Goal: Find specific page/section

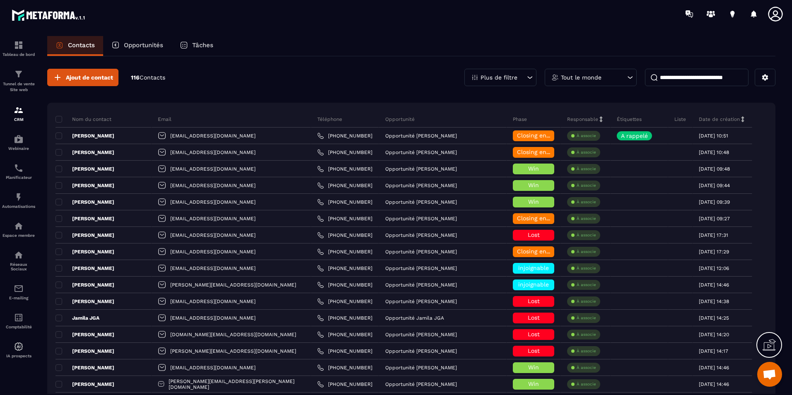
scroll to position [1571, 0]
click at [718, 76] on input at bounding box center [697, 77] width 104 height 17
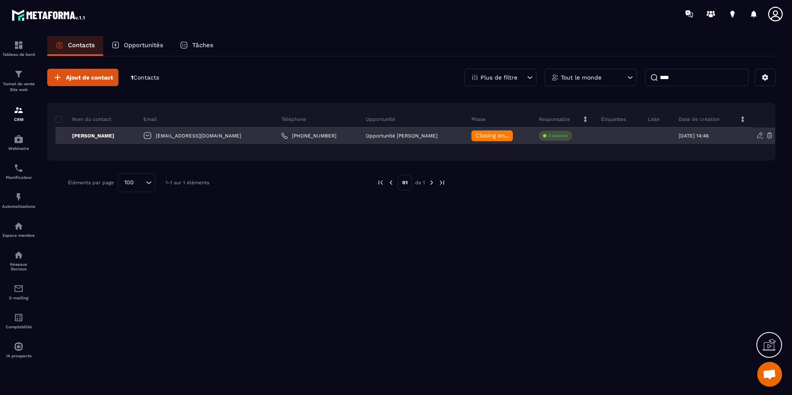
type input "****"
click at [131, 132] on div "[PERSON_NAME]" at bounding box center [97, 136] width 82 height 17
click at [129, 135] on div "[PERSON_NAME]" at bounding box center [97, 136] width 82 height 17
click at [132, 135] on div "[PERSON_NAME]" at bounding box center [97, 136] width 82 height 17
click at [132, 136] on div "[PERSON_NAME]" at bounding box center [97, 136] width 82 height 17
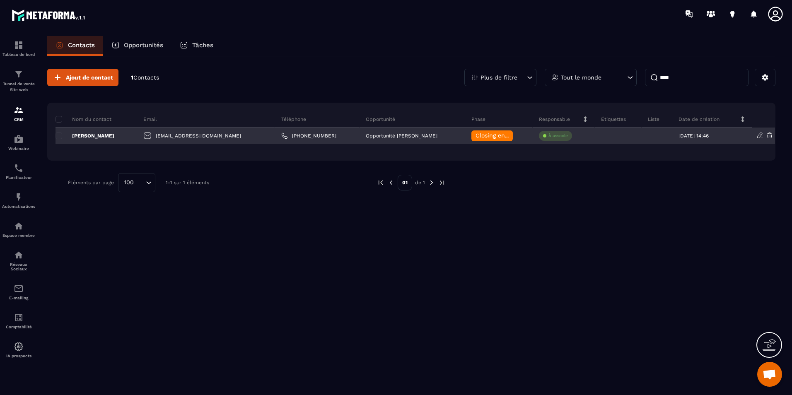
click at [132, 136] on div "[PERSON_NAME]" at bounding box center [97, 136] width 82 height 17
click at [114, 136] on p "[PERSON_NAME]" at bounding box center [85, 136] width 59 height 7
